Goal: Task Accomplishment & Management: Manage account settings

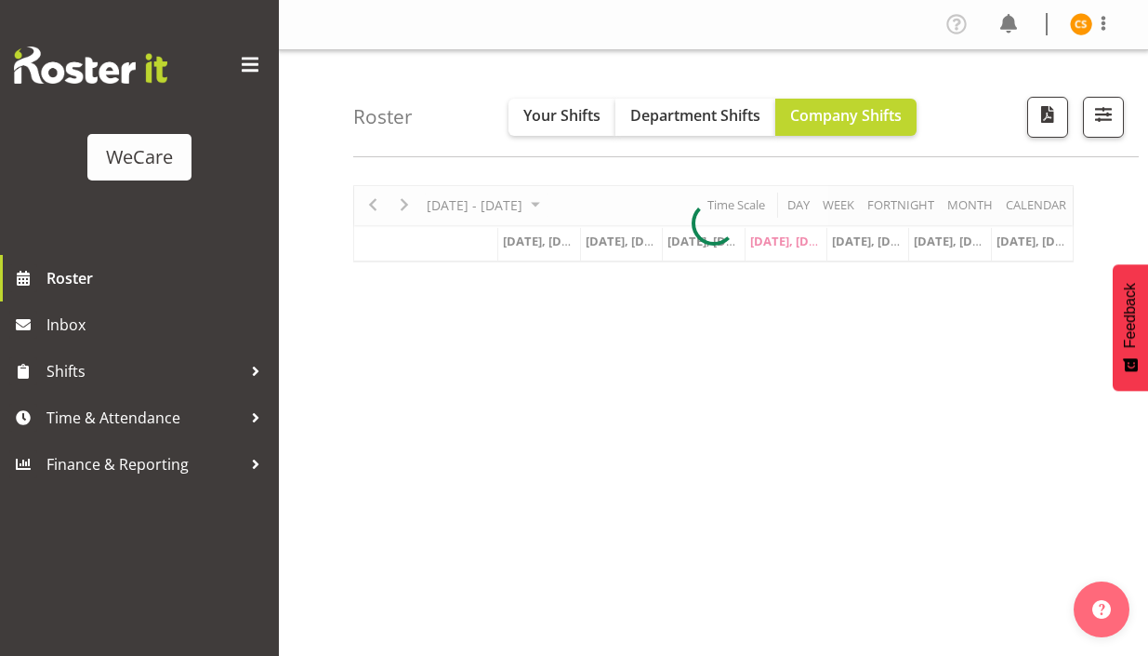
click at [248, 61] on span at bounding box center [250, 65] width 30 height 30
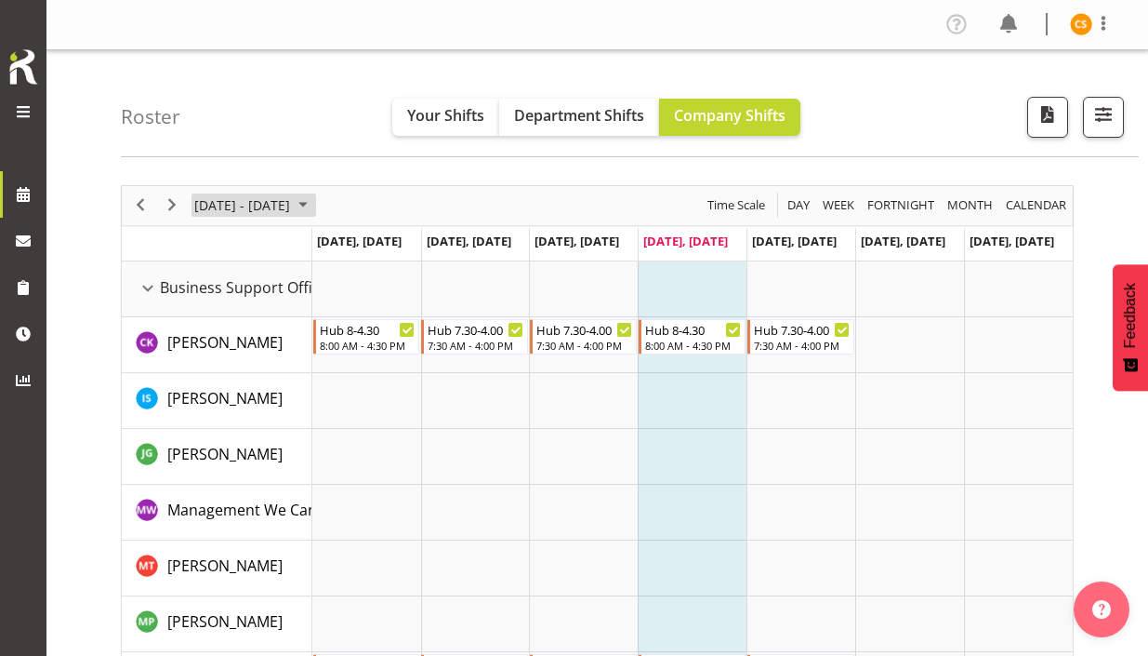
click at [292, 208] on span "[DATE] - [DATE]" at bounding box center [241, 204] width 99 height 23
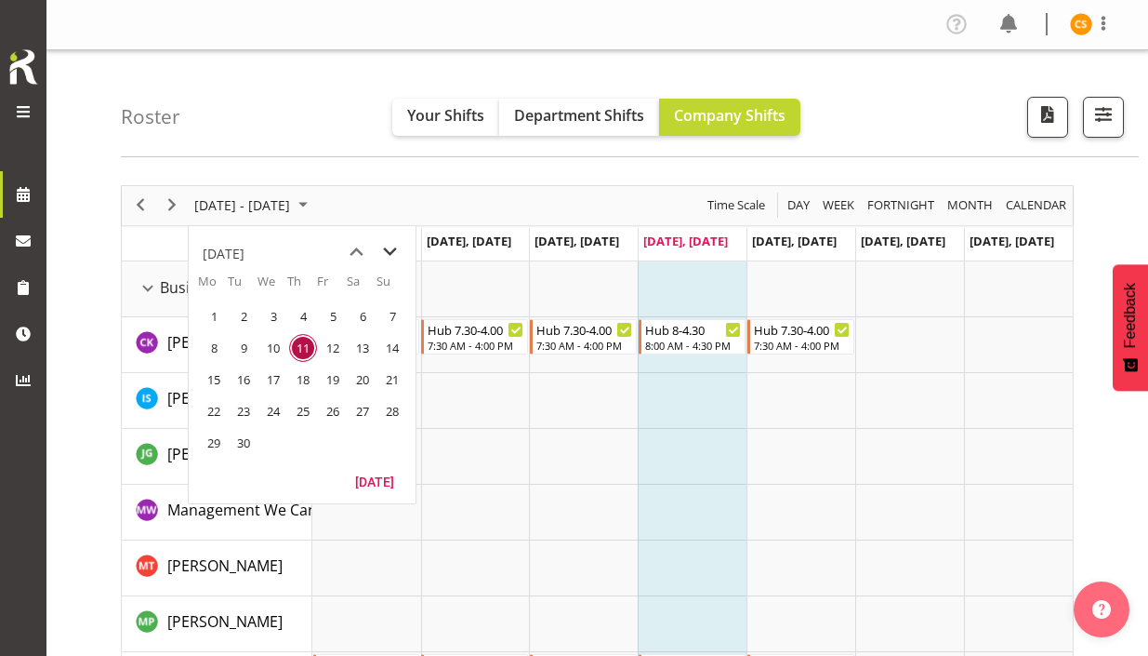
click at [389, 260] on span "next month" at bounding box center [390, 251] width 33 height 33
click at [208, 346] on span "6" at bounding box center [214, 348] width 28 height 28
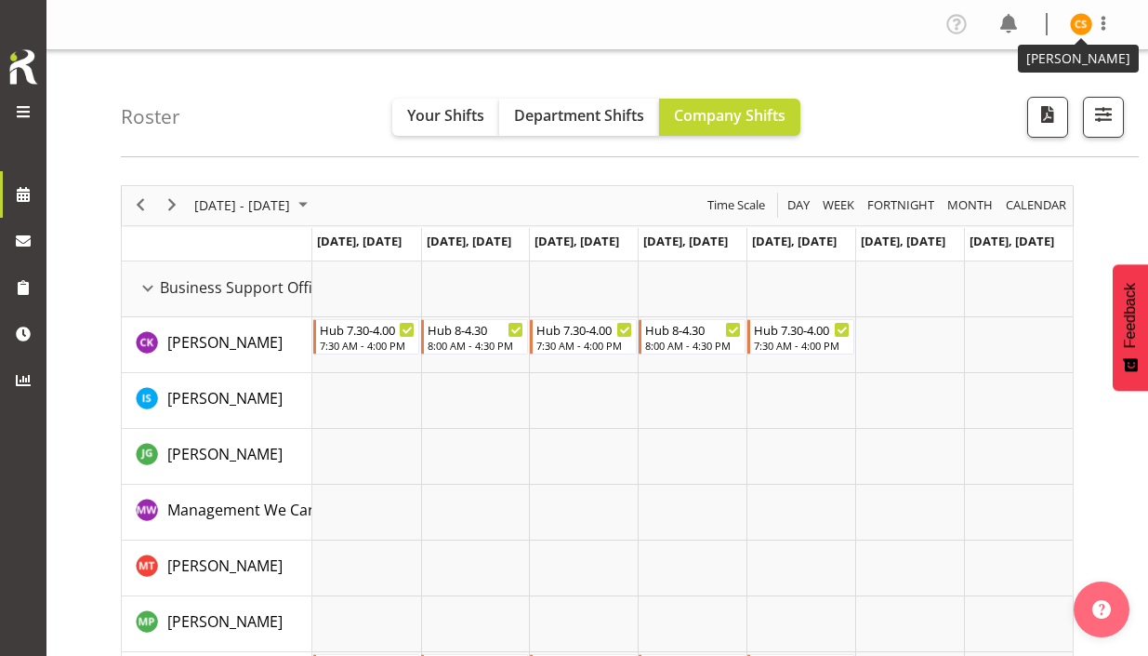
click at [1081, 32] on img at bounding box center [1081, 24] width 22 height 22
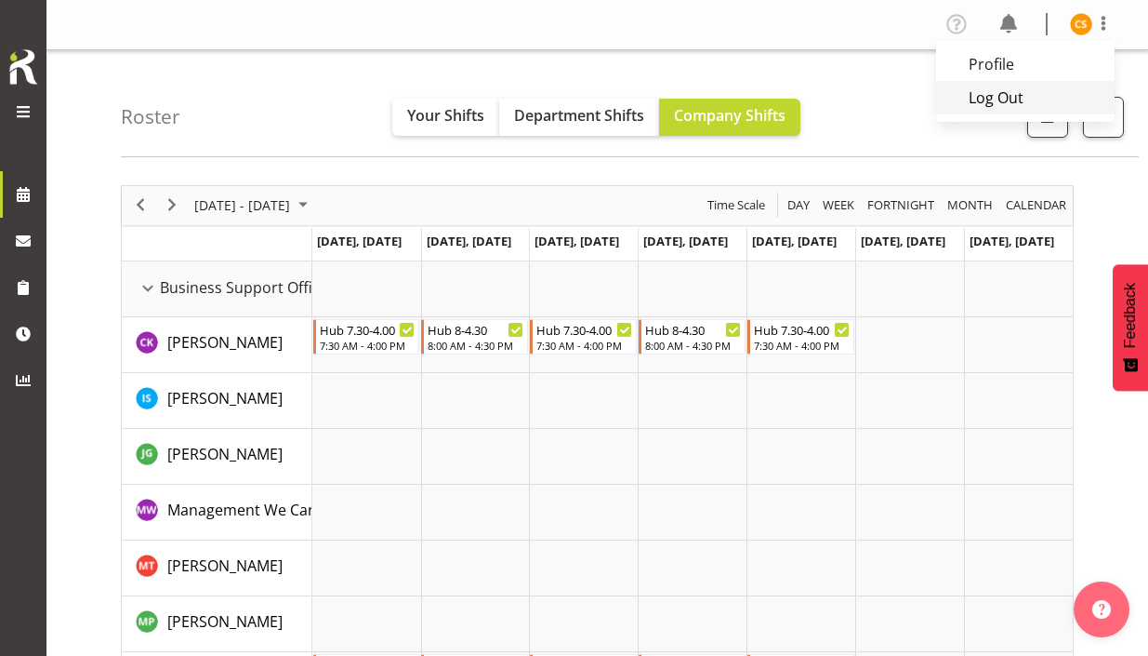
click at [1031, 90] on link "Log Out" at bounding box center [1025, 97] width 179 height 33
